Goal: Check status

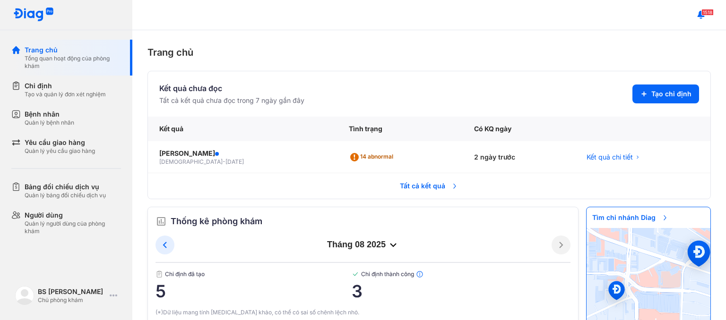
click at [575, 128] on div "Có KQ ngày" at bounding box center [642, 129] width 135 height 25
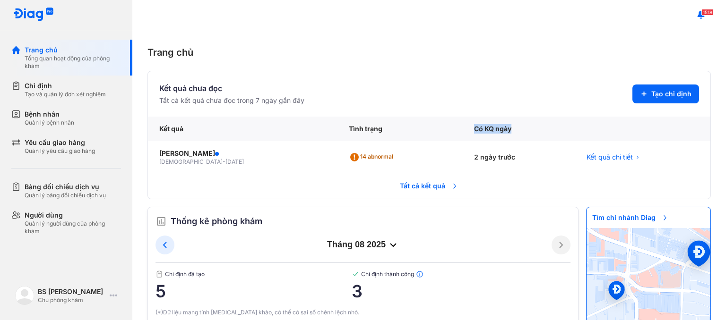
click at [575, 128] on div "Có KQ ngày" at bounding box center [642, 129] width 135 height 25
